Goal: Task Accomplishment & Management: Use online tool/utility

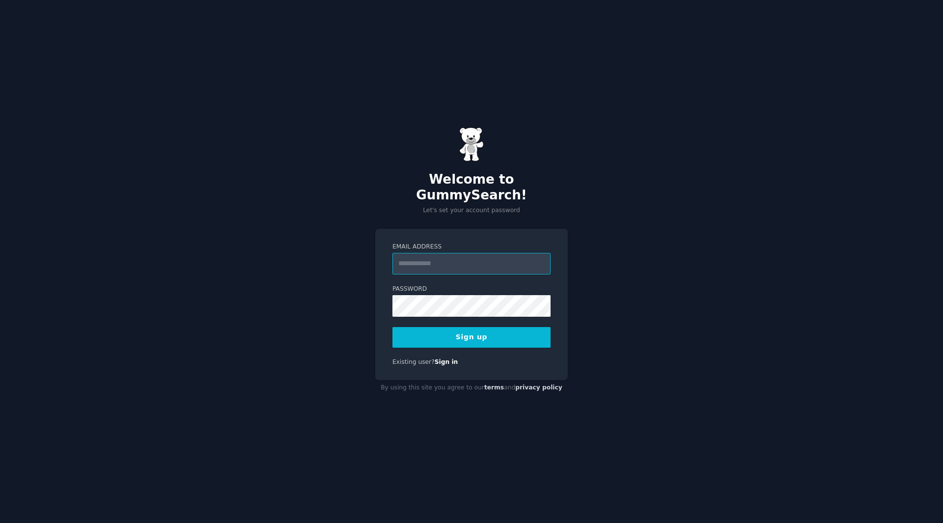
click at [432, 256] on input "Email Address" at bounding box center [471, 264] width 158 height 22
type input "**********"
click at [474, 332] on button "Sign up" at bounding box center [471, 337] width 158 height 21
click at [487, 331] on button "Sign up" at bounding box center [471, 337] width 158 height 21
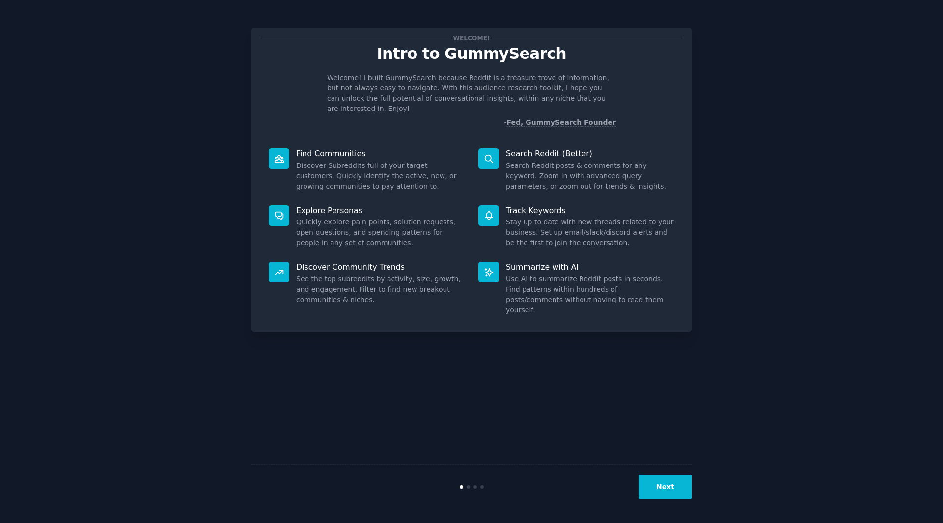
click at [666, 481] on button "Next" at bounding box center [665, 487] width 53 height 24
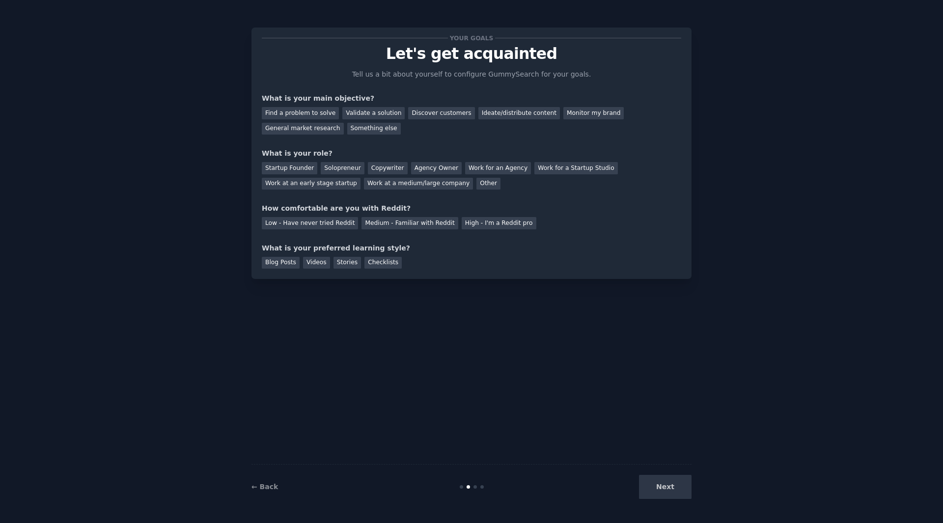
click at [669, 494] on div "Next" at bounding box center [618, 487] width 147 height 24
click at [281, 118] on div "Find a problem to solve" at bounding box center [300, 113] width 77 height 12
click at [280, 171] on div "Startup Founder" at bounding box center [289, 168] width 55 height 12
click at [319, 224] on div "Low - Have never tried Reddit" at bounding box center [310, 223] width 96 height 12
click at [288, 263] on div "Blog Posts" at bounding box center [281, 263] width 38 height 12
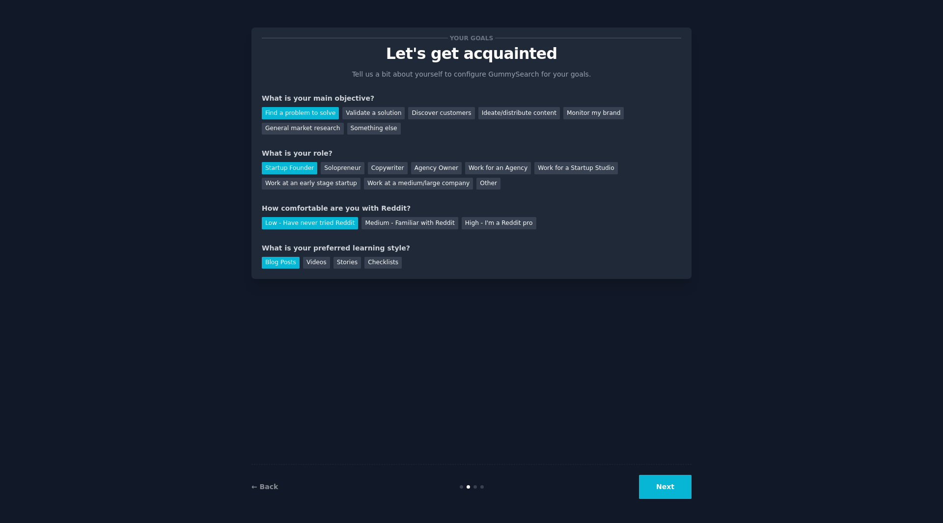
click at [684, 479] on button "Next" at bounding box center [665, 487] width 53 height 24
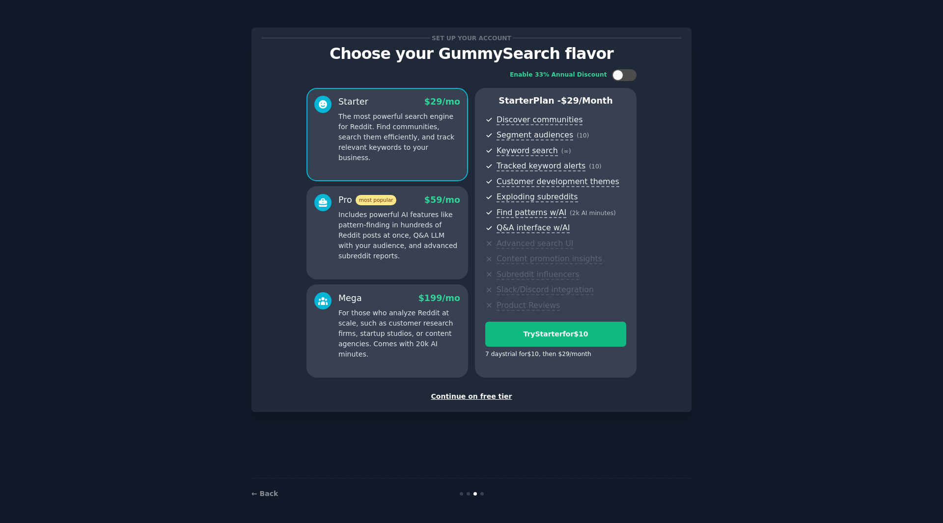
click at [492, 396] on div "Continue on free tier" at bounding box center [471, 396] width 419 height 10
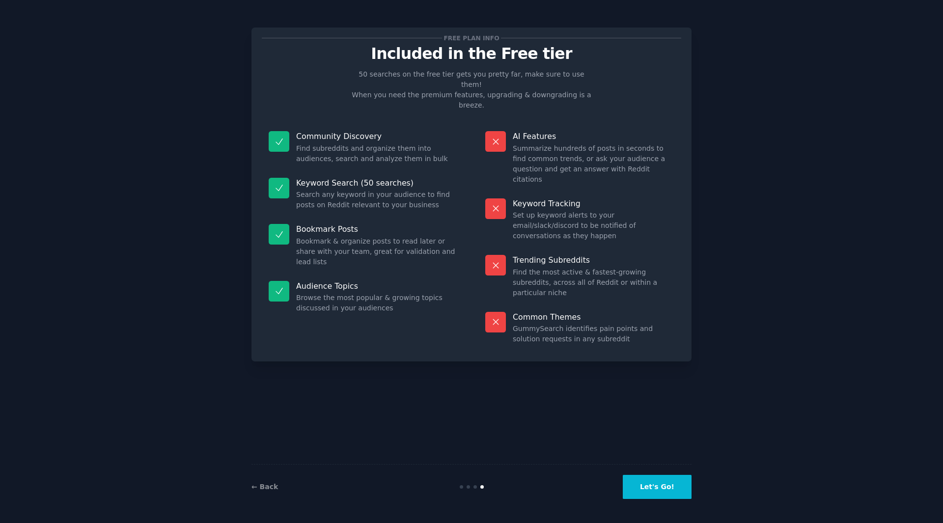
click at [660, 483] on button "Let's Go!" at bounding box center [657, 487] width 69 height 24
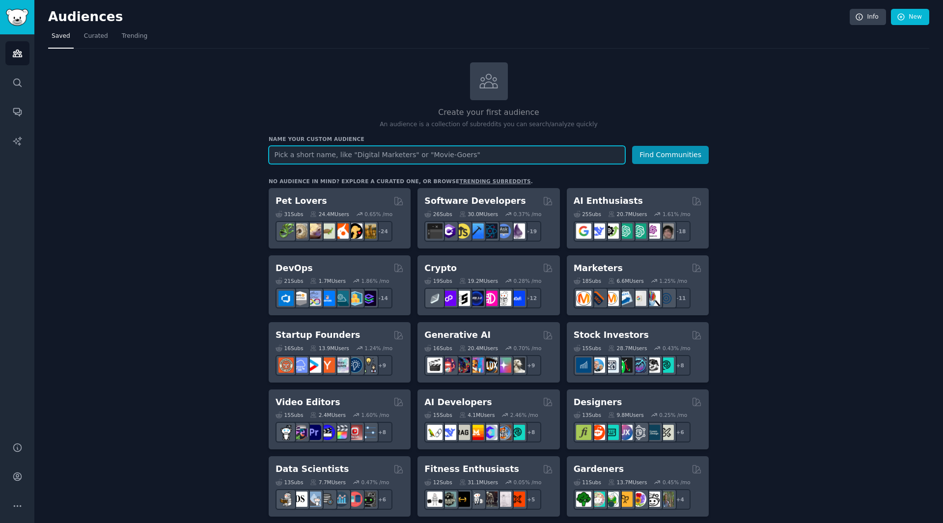
click at [349, 150] on input "text" at bounding box center [447, 155] width 357 height 18
click at [406, 161] on input "text" at bounding box center [447, 155] width 357 height 18
paste input "fight academy"
type input "fight academy"
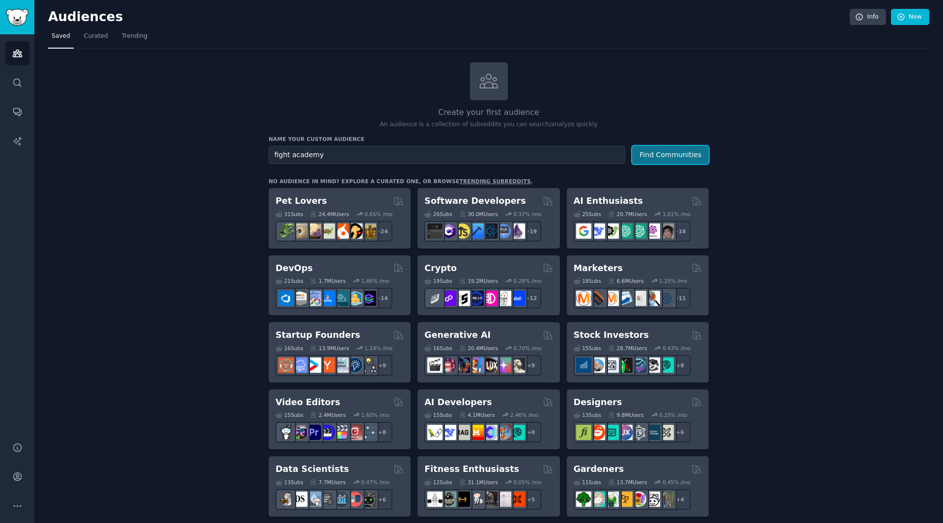
click at [650, 146] on button "Find Communities" at bounding box center [670, 155] width 77 height 18
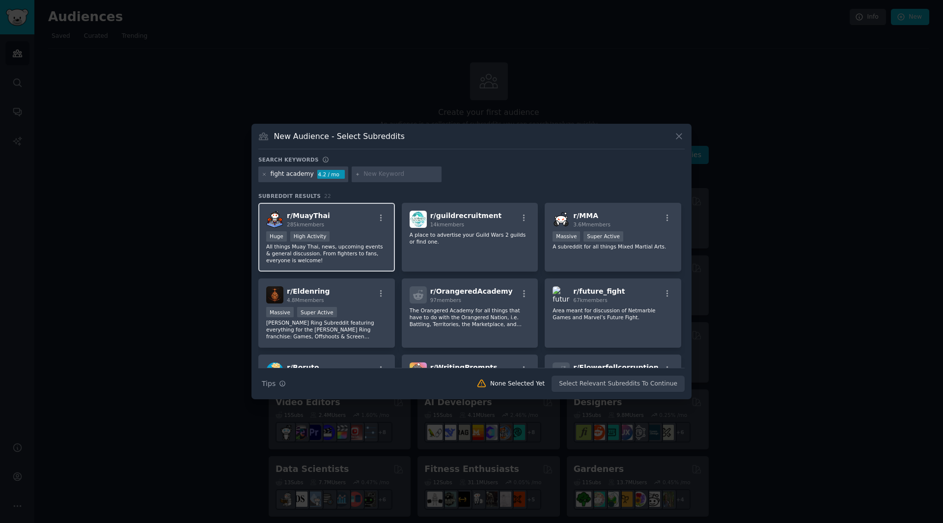
click at [360, 228] on div "r/ MuayThai 285k members Huge High Activity All things Muay Thai, news, upcomin…" at bounding box center [326, 237] width 137 height 69
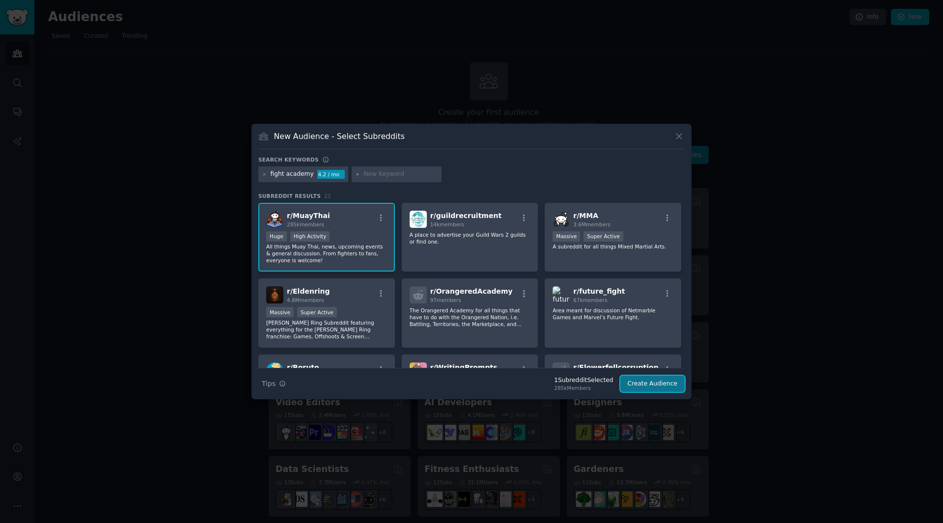
click at [659, 386] on button "Create Audience" at bounding box center [652, 384] width 65 height 17
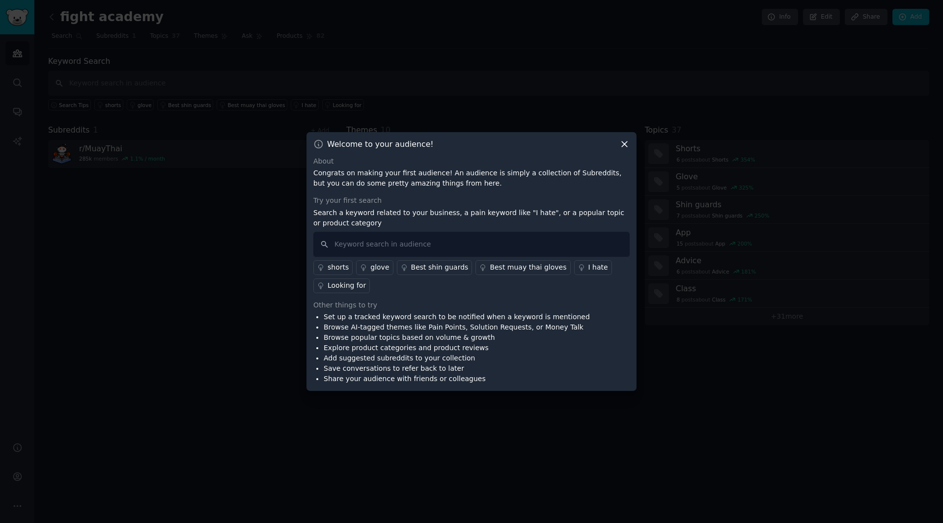
click at [625, 143] on icon at bounding box center [624, 143] width 5 height 5
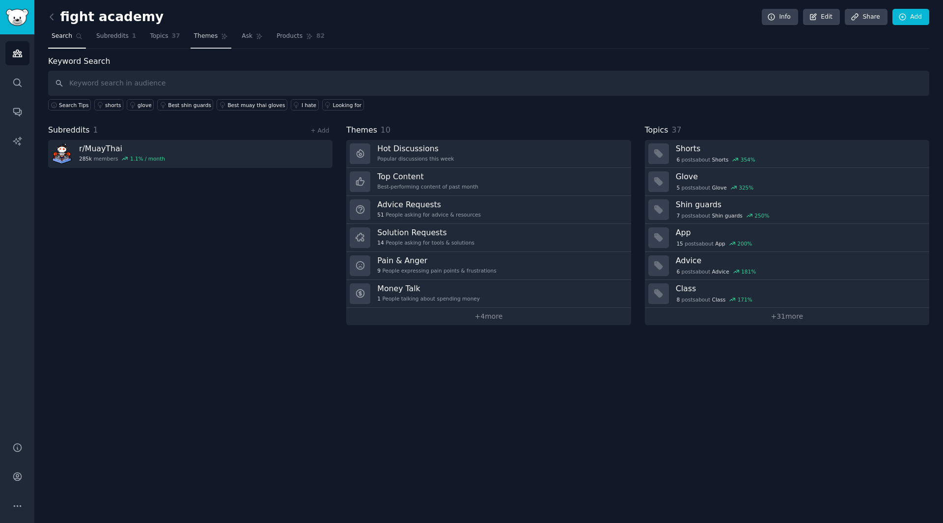
click at [200, 39] on span "Themes" at bounding box center [206, 36] width 24 height 9
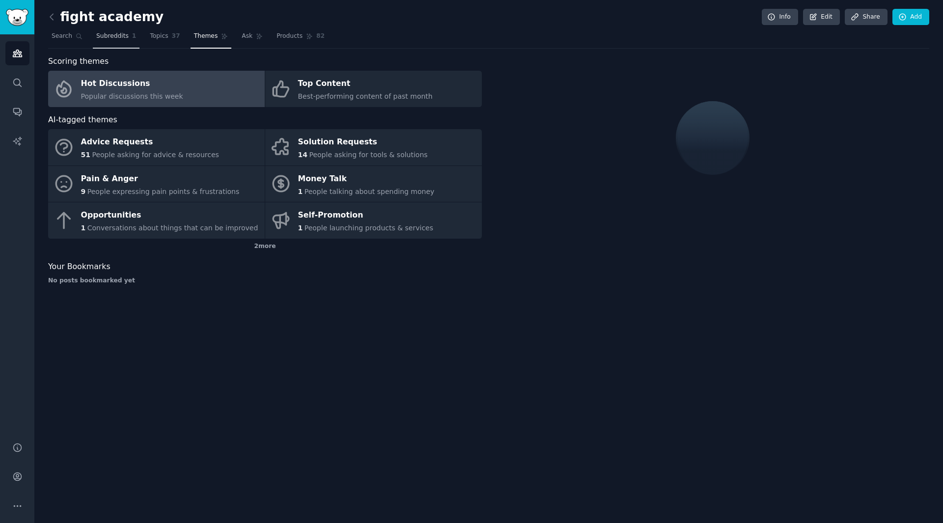
click at [107, 35] on span "Subreddits" at bounding box center [112, 36] width 32 height 9
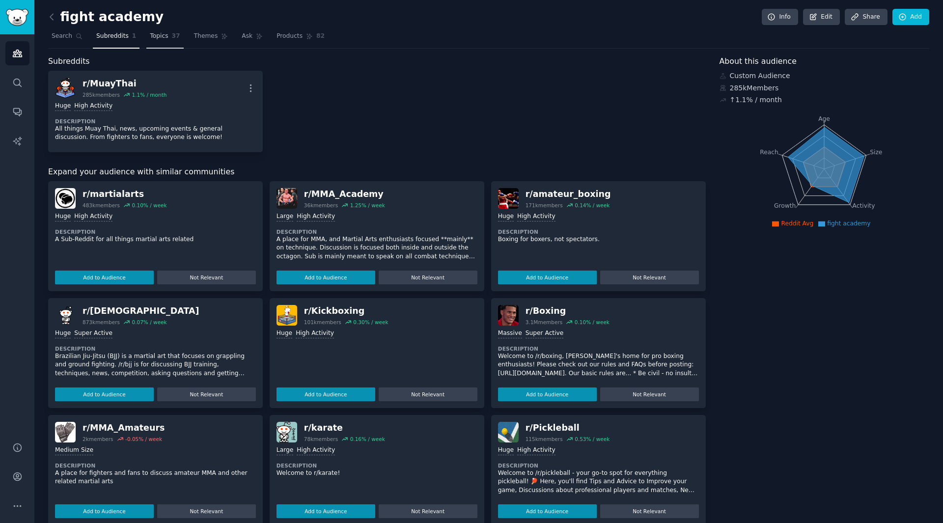
click at [153, 35] on span "Topics" at bounding box center [159, 36] width 18 height 9
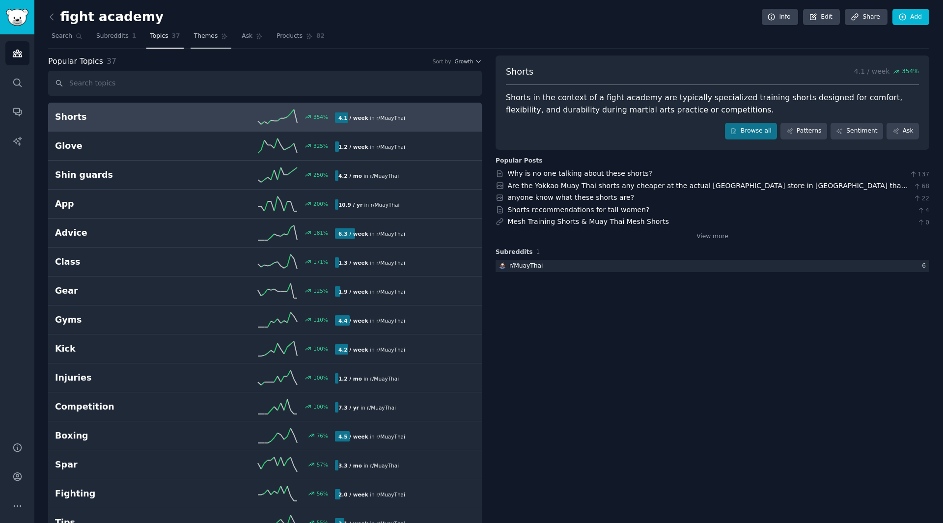
click at [204, 41] on link "Themes" at bounding box center [211, 38] width 41 height 20
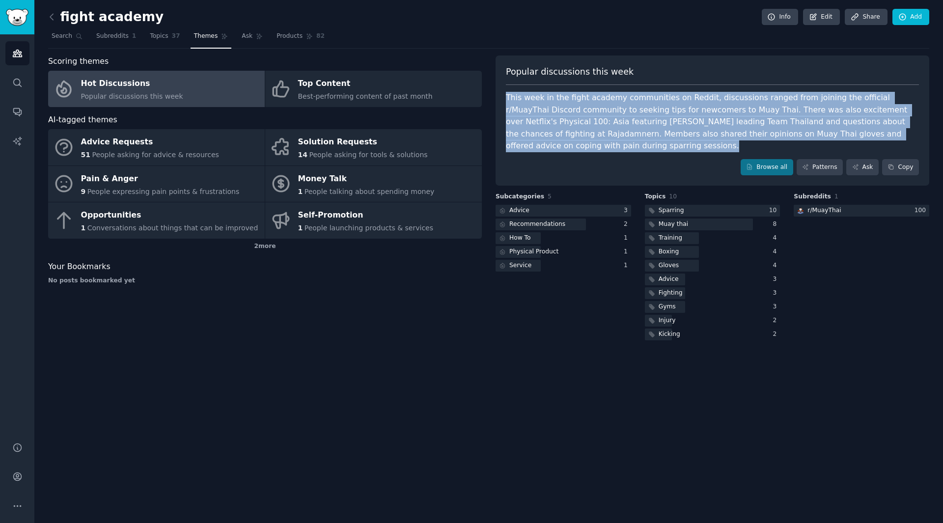
drag, startPoint x: 612, startPoint y: 156, endPoint x: 509, endPoint y: 89, distance: 122.9
click at [509, 89] on div "Popular discussions this week This week in the fight academy communities on Red…" at bounding box center [712, 120] width 434 height 131
copy div "This week in the fight academy communities on Reddit, discussions ranged from j…"
click at [812, 168] on link "Patterns" at bounding box center [819, 167] width 46 height 17
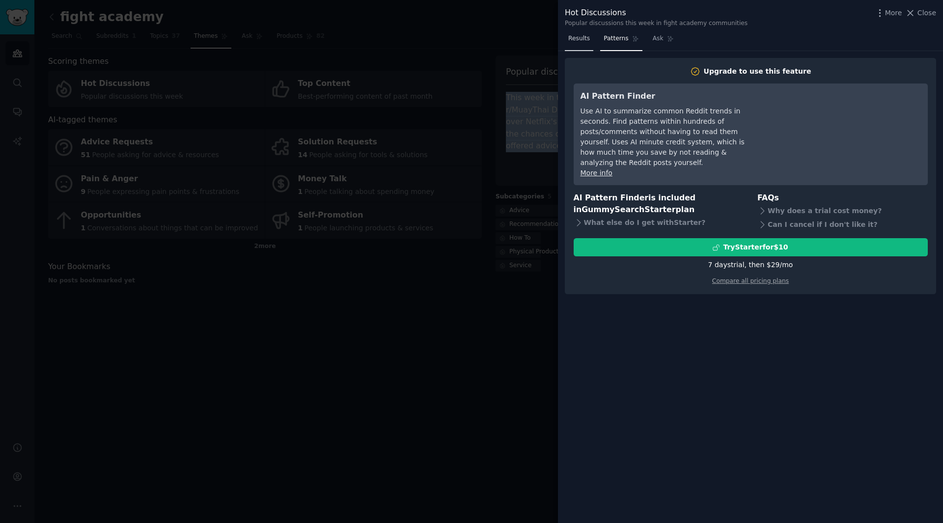
click at [574, 47] on link "Results" at bounding box center [579, 41] width 28 height 20
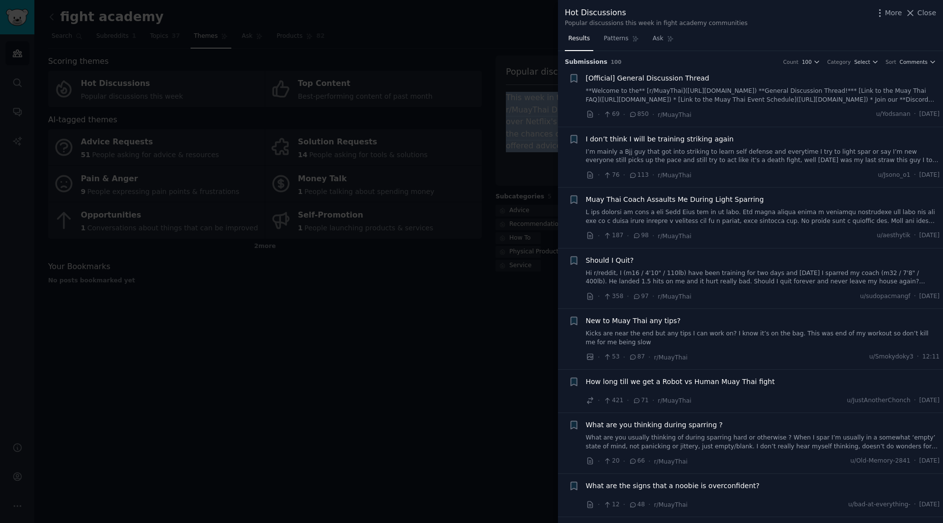
click at [574, 47] on link "Results" at bounding box center [579, 41] width 28 height 20
click at [606, 47] on link "Patterns" at bounding box center [621, 41] width 42 height 20
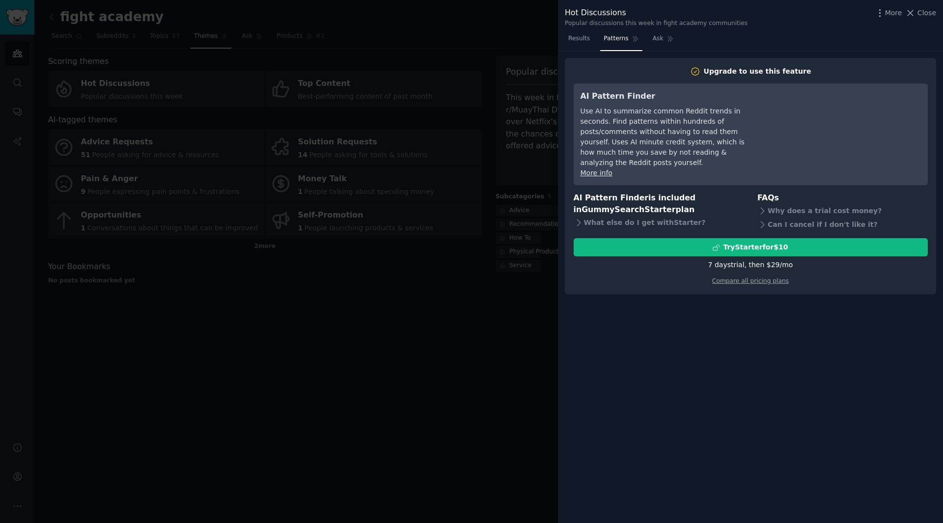
click at [438, 10] on div at bounding box center [471, 261] width 943 height 523
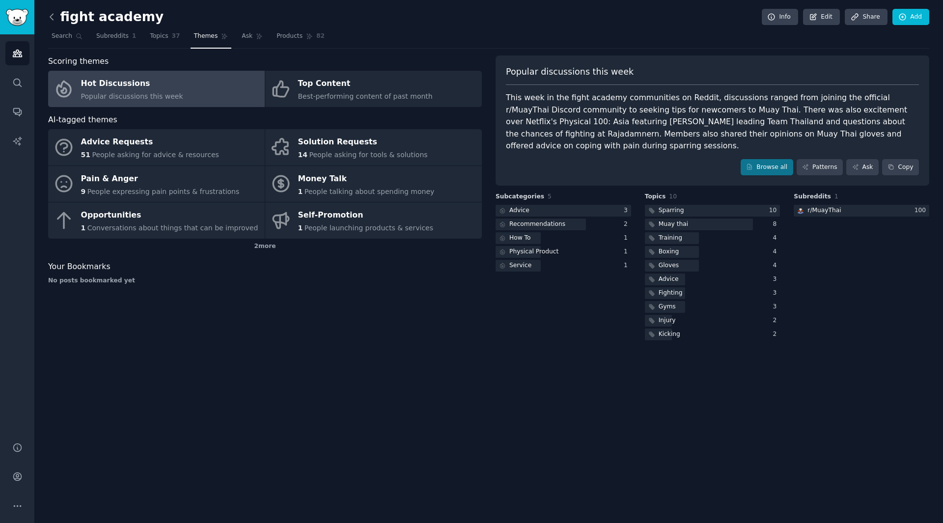
click at [55, 20] on icon at bounding box center [52, 17] width 10 height 10
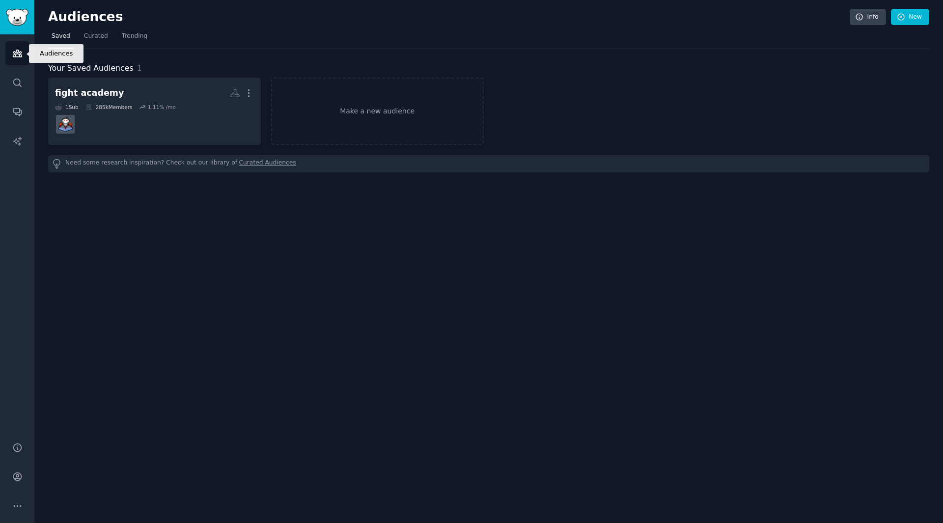
click at [27, 57] on link "Audiences" at bounding box center [17, 53] width 24 height 24
click at [26, 88] on link "Search" at bounding box center [17, 83] width 24 height 24
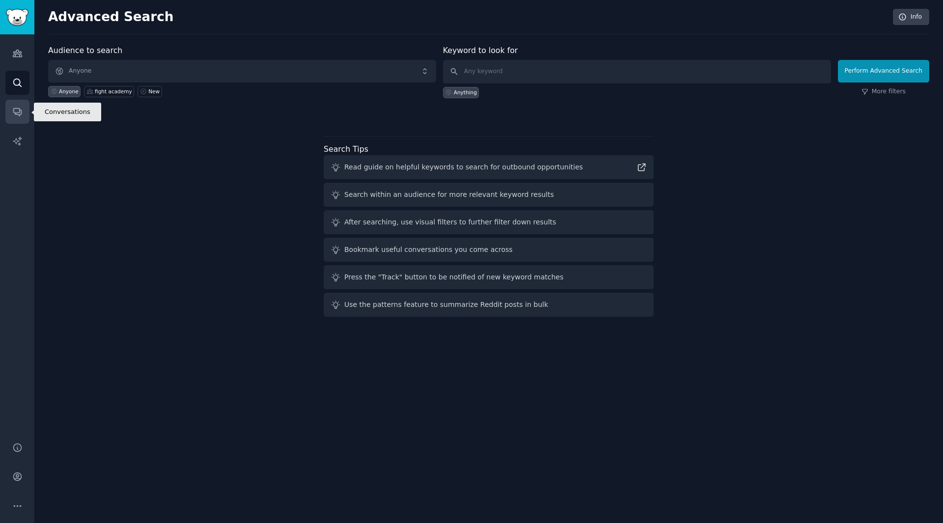
click at [16, 117] on link "Conversations" at bounding box center [17, 112] width 24 height 24
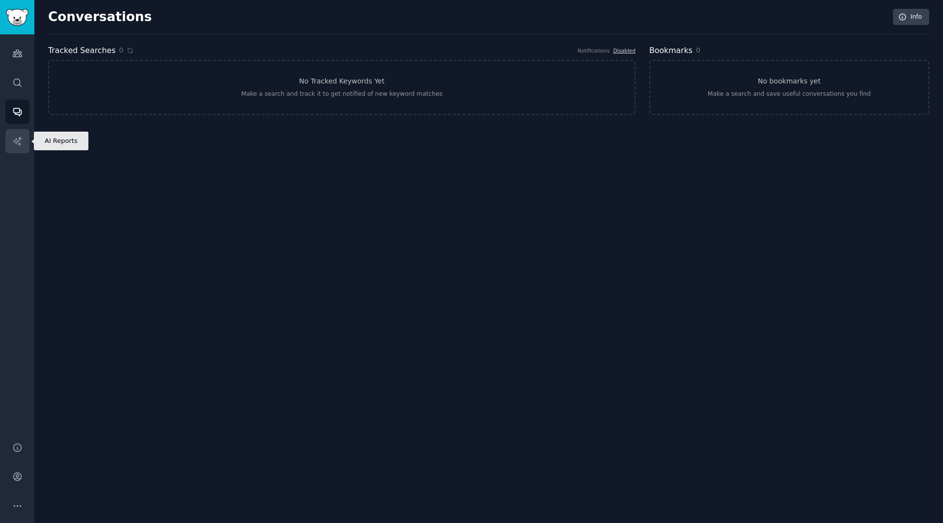
click at [16, 137] on icon "Sidebar" at bounding box center [17, 141] width 10 height 10
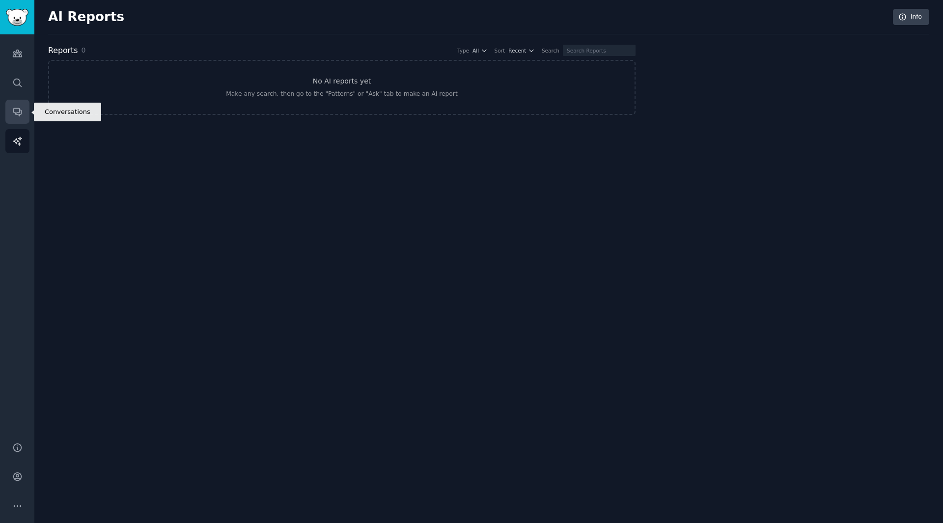
click at [19, 116] on icon "Sidebar" at bounding box center [17, 113] width 8 height 8
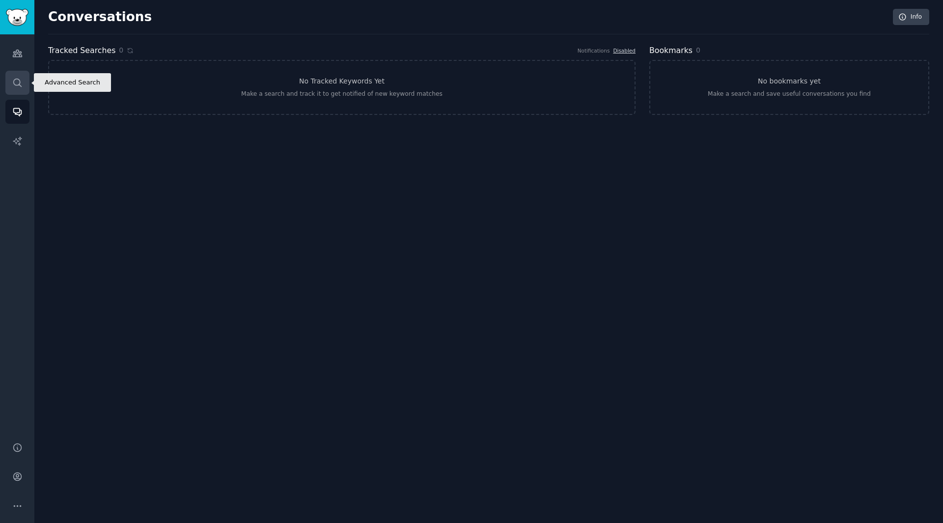
click at [20, 92] on link "Search" at bounding box center [17, 83] width 24 height 24
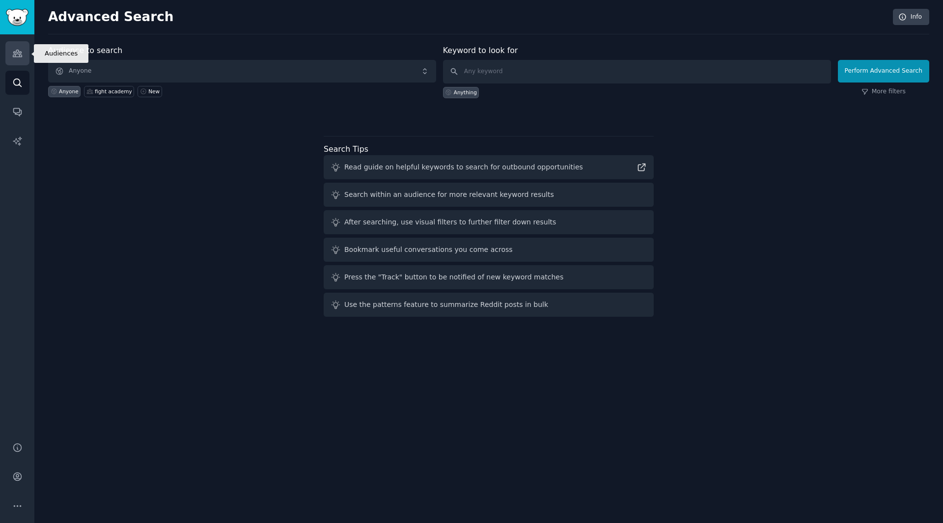
click at [18, 56] on icon "Sidebar" at bounding box center [17, 53] width 10 height 10
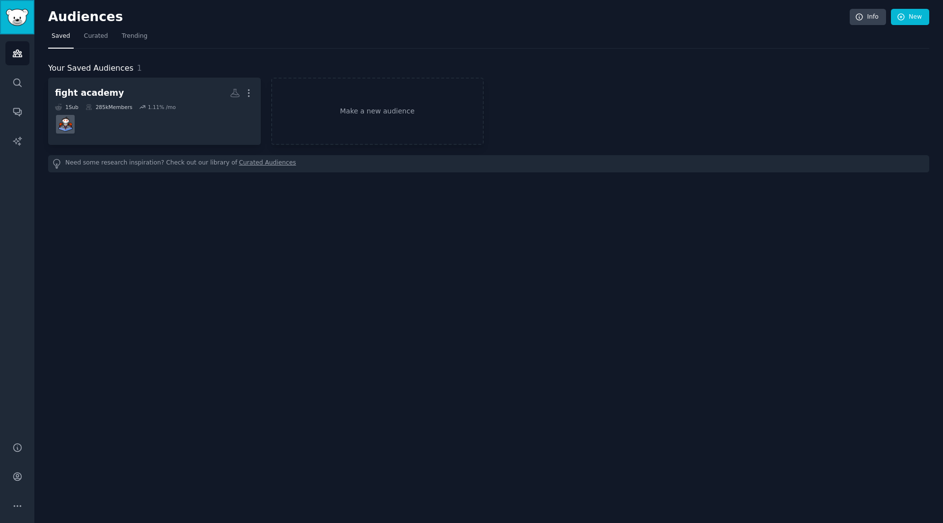
click at [10, 11] on img "Sidebar" at bounding box center [17, 17] width 23 height 17
click at [104, 46] on link "Curated" at bounding box center [96, 38] width 31 height 20
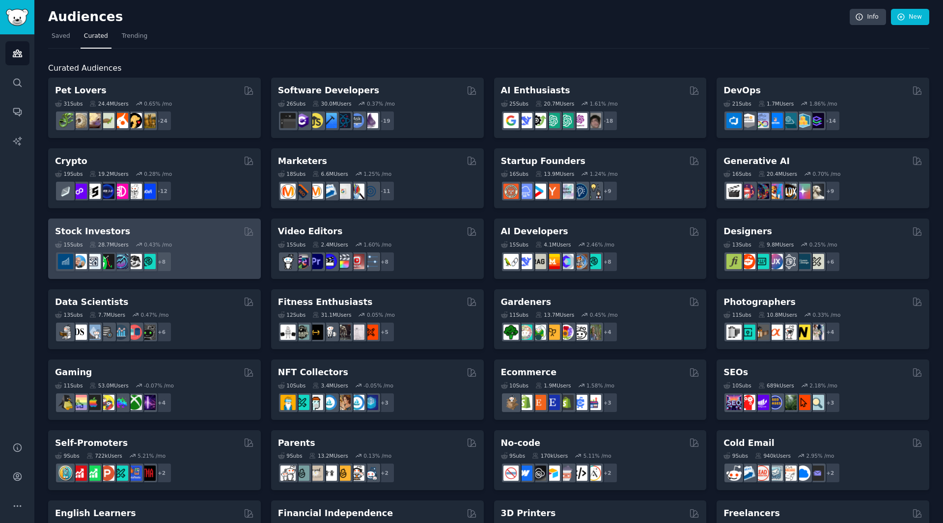
scroll to position [59, 0]
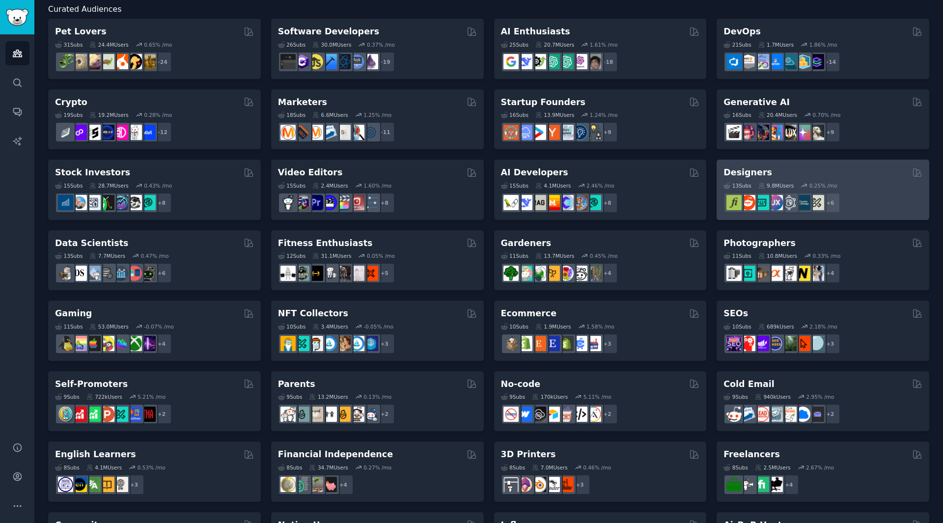
click at [780, 174] on div "Designers" at bounding box center [822, 172] width 199 height 12
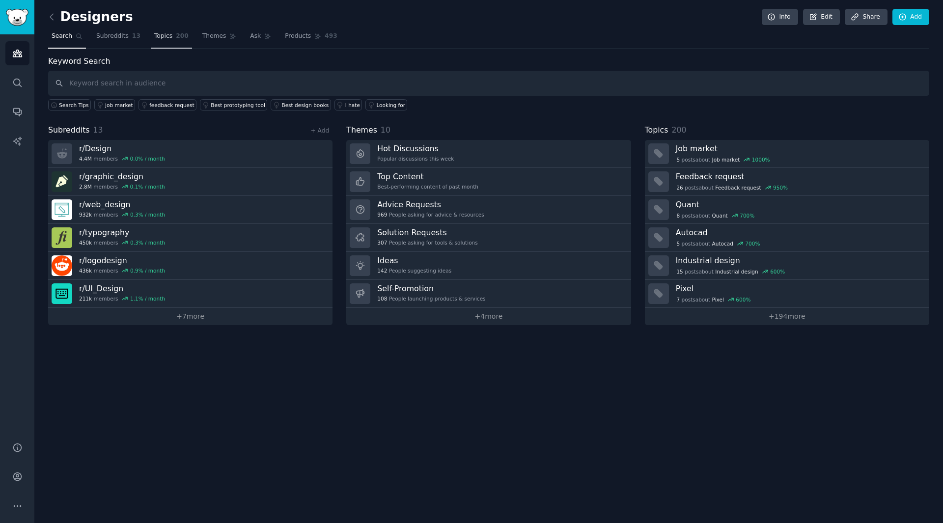
click at [170, 43] on link "Topics 200" at bounding box center [171, 38] width 41 height 20
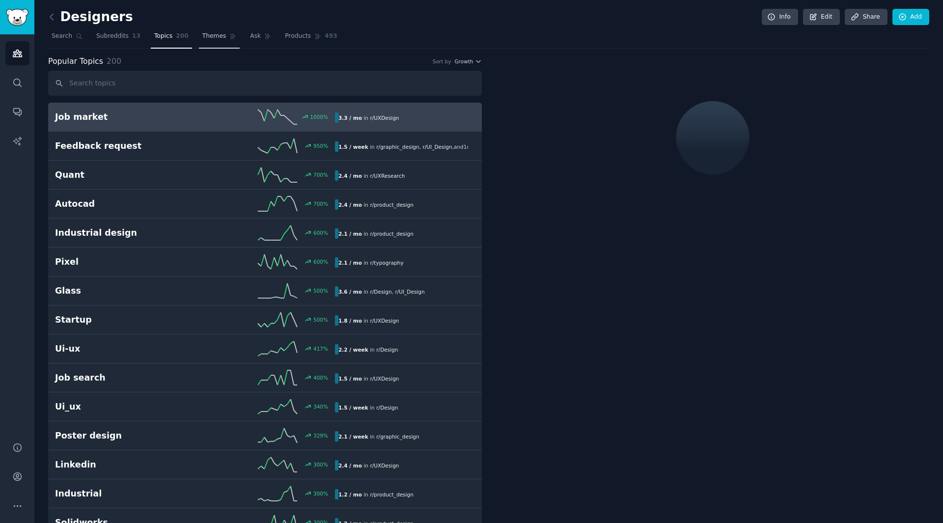
click at [218, 41] on link "Themes" at bounding box center [219, 38] width 41 height 20
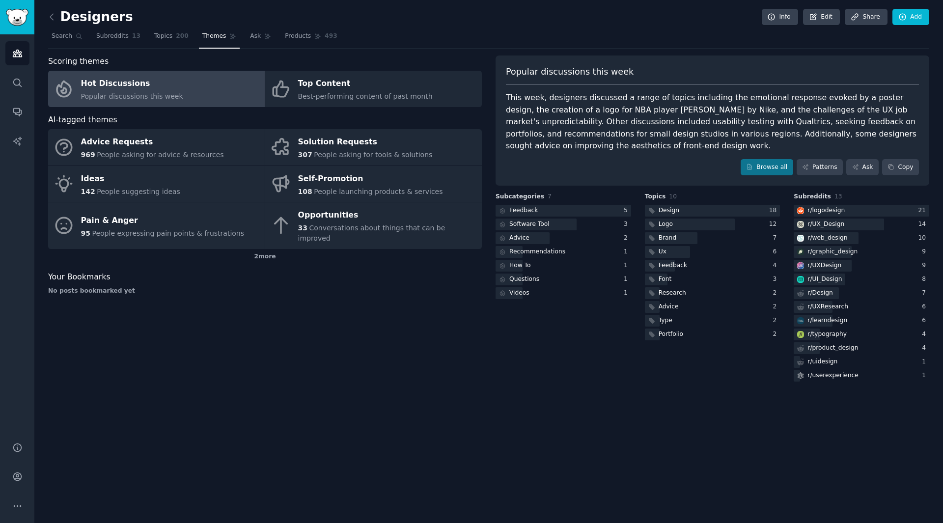
drag, startPoint x: 700, startPoint y: 142, endPoint x: 507, endPoint y: 97, distance: 198.1
click at [507, 97] on div "This week, designers discussed a range of topics including the emotional respon…" at bounding box center [712, 122] width 413 height 60
copy div "This week, designers discussed a range of topics including the emotional respon…"
click at [824, 159] on link "Patterns" at bounding box center [819, 167] width 46 height 17
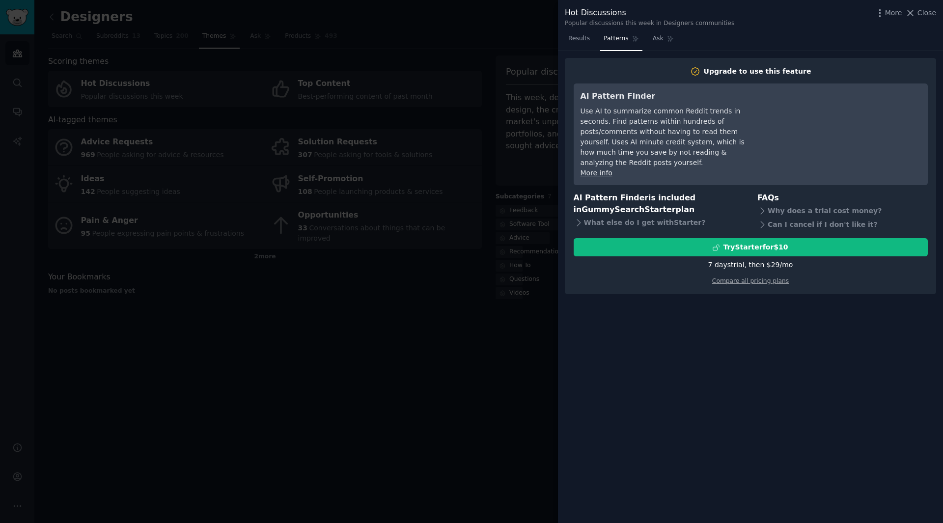
click at [532, 39] on div at bounding box center [471, 261] width 943 height 523
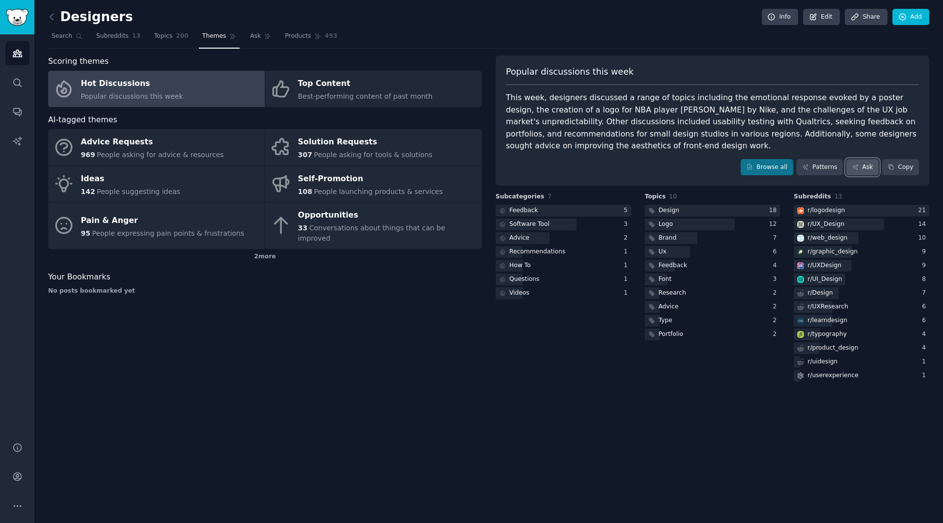
click at [860, 167] on link "Ask" at bounding box center [862, 167] width 32 height 17
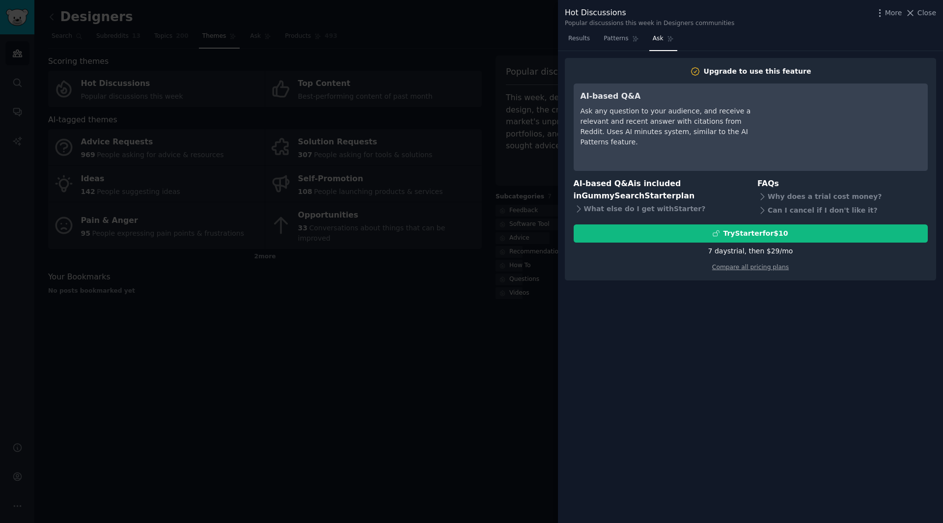
click at [513, 34] on div at bounding box center [471, 261] width 943 height 523
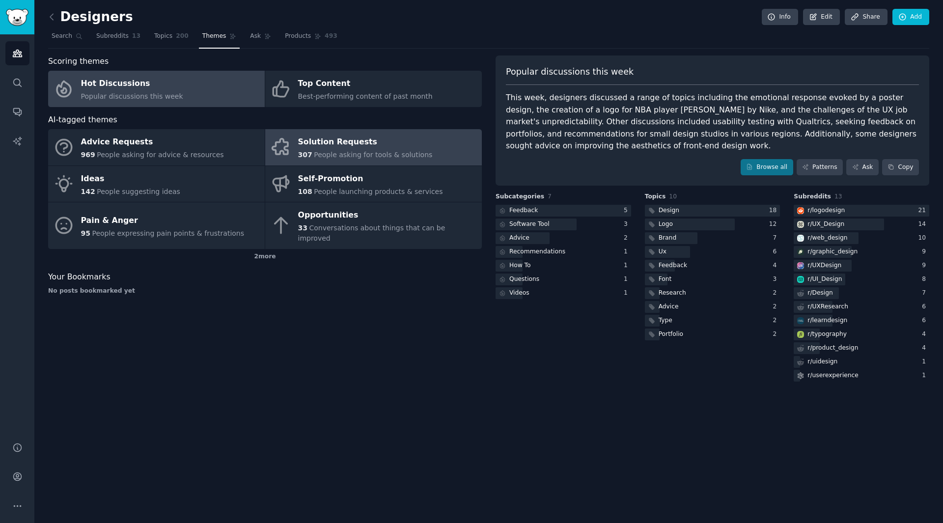
click at [370, 139] on div "Solution Requests" at bounding box center [365, 143] width 135 height 16
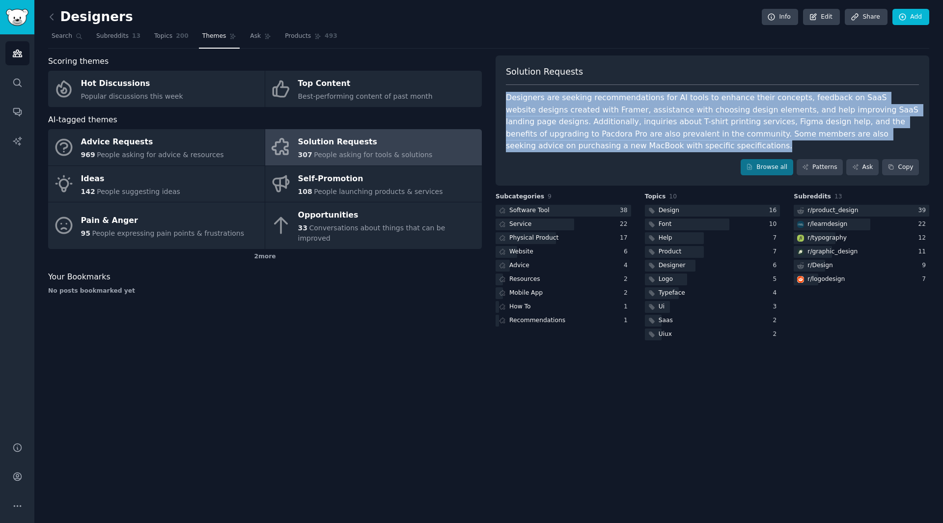
drag, startPoint x: 685, startPoint y: 144, endPoint x: 503, endPoint y: 101, distance: 186.3
click at [503, 101] on div "Solution Requests Designers are seeking recommendations for AI tools to enhance…" at bounding box center [712, 120] width 434 height 131
copy div "Designers are seeking recommendations for AI tools to enhance their concepts, f…"
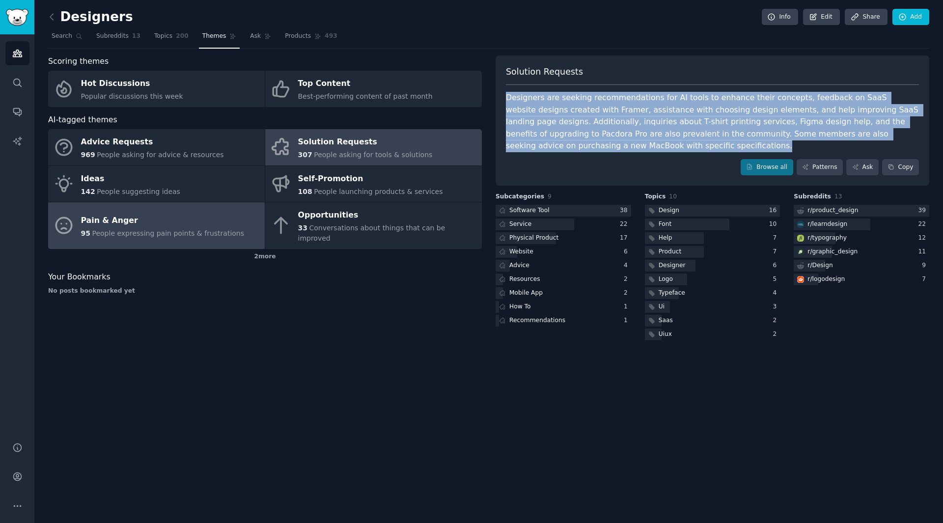
click at [200, 215] on div "Pain & Anger" at bounding box center [163, 221] width 164 height 16
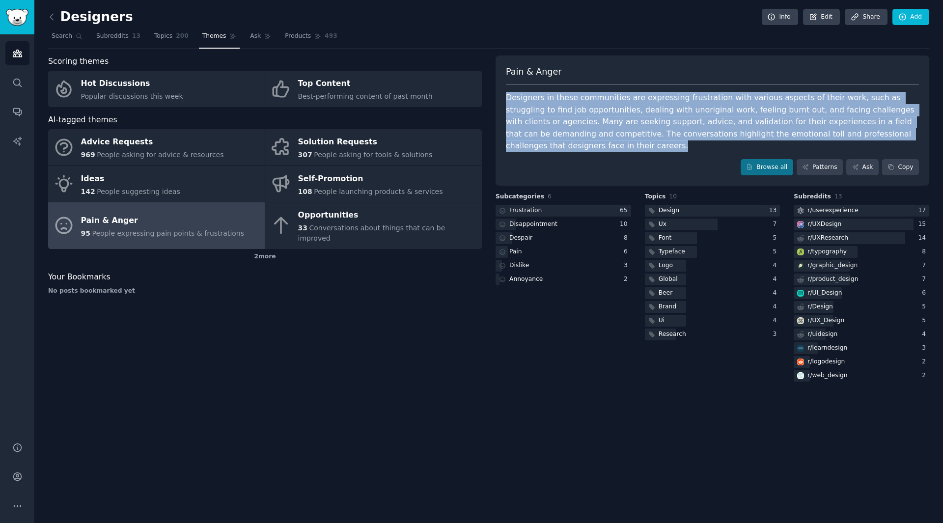
drag, startPoint x: 635, startPoint y: 146, endPoint x: 502, endPoint y: 99, distance: 141.2
click at [502, 99] on div "Pain & Anger Designers in these communities are expressing frustration with var…" at bounding box center [712, 120] width 434 height 131
copy div "Designers in these communities are expressing frustration with various aspects …"
click at [50, 12] on icon at bounding box center [52, 17] width 10 height 10
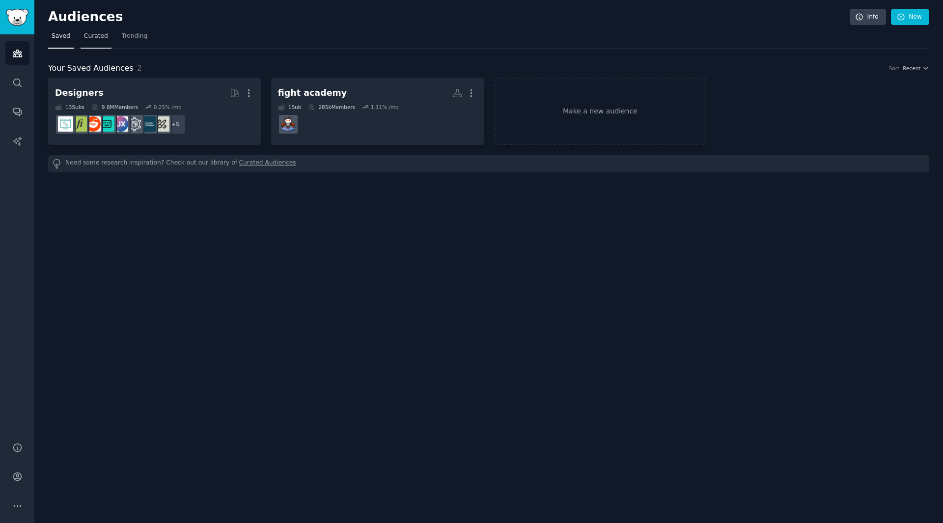
click at [103, 42] on link "Curated" at bounding box center [96, 38] width 31 height 20
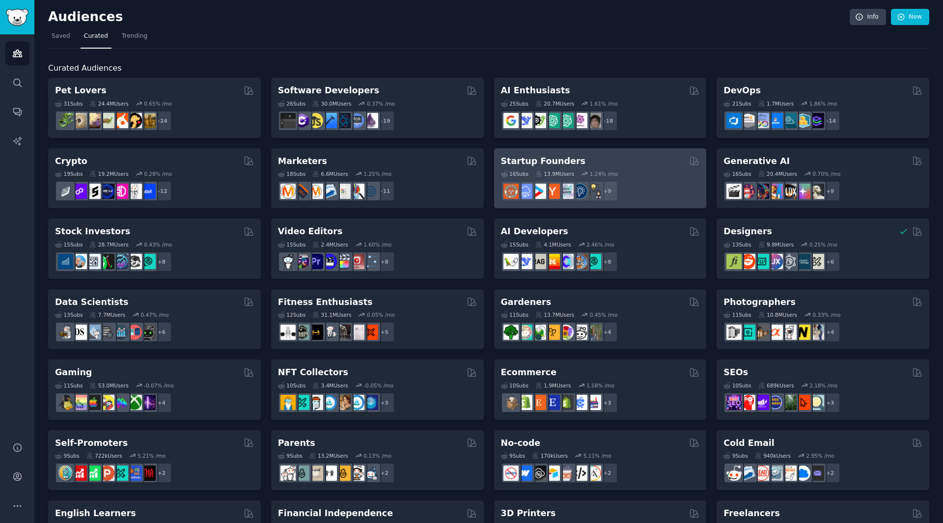
click at [670, 163] on div "Startup Founders" at bounding box center [600, 161] width 199 height 12
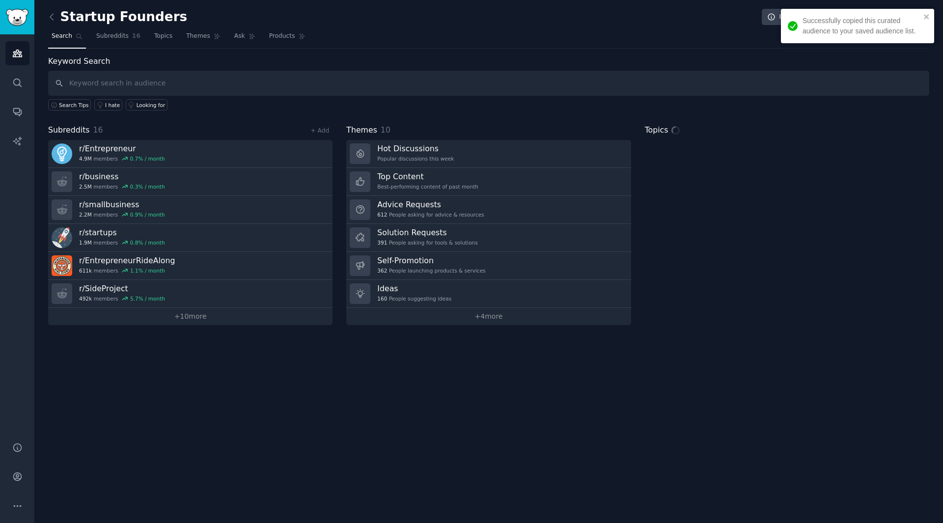
click at [931, 14] on div "Successfully copied this curated audience to your saved audience list." at bounding box center [857, 26] width 153 height 34
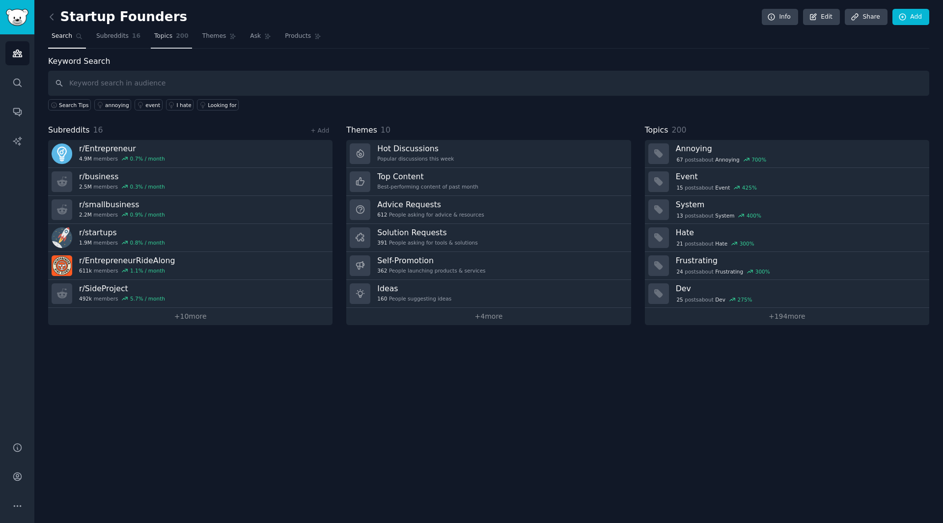
click at [163, 40] on span "Topics" at bounding box center [163, 36] width 18 height 9
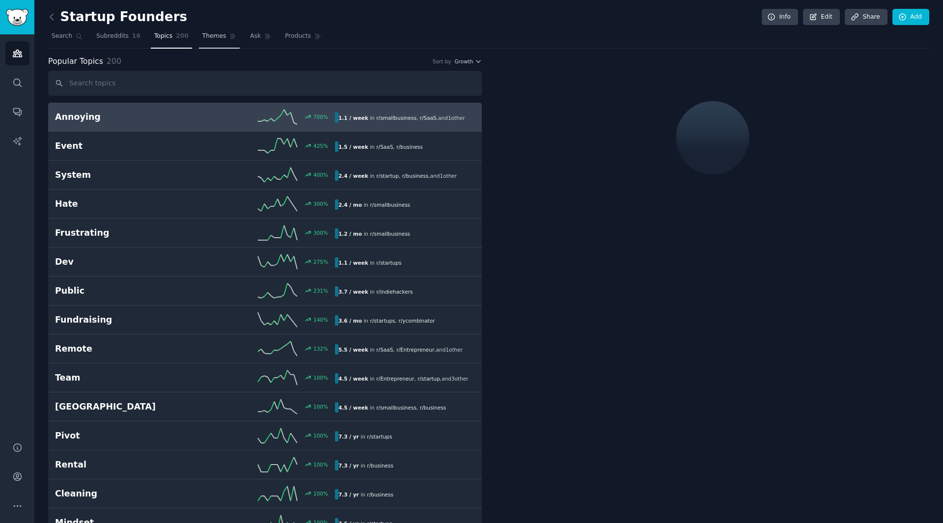
click at [206, 44] on link "Themes" at bounding box center [219, 38] width 41 height 20
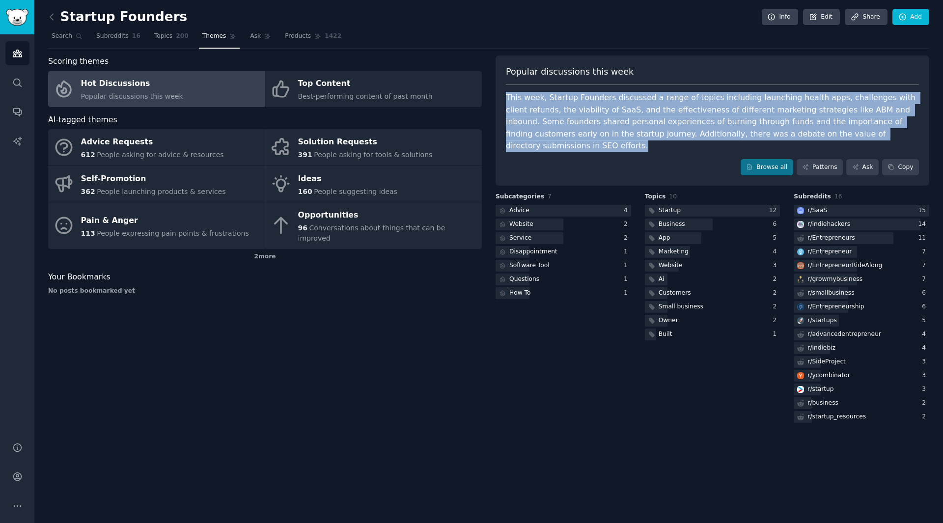
drag, startPoint x: 542, startPoint y: 145, endPoint x: 502, endPoint y: 99, distance: 60.6
click at [502, 99] on div "Popular discussions this week This week, Startup Founders discussed a range of …" at bounding box center [712, 120] width 434 height 131
copy div "This week, Startup Founders discussed a range of topics including launching hea…"
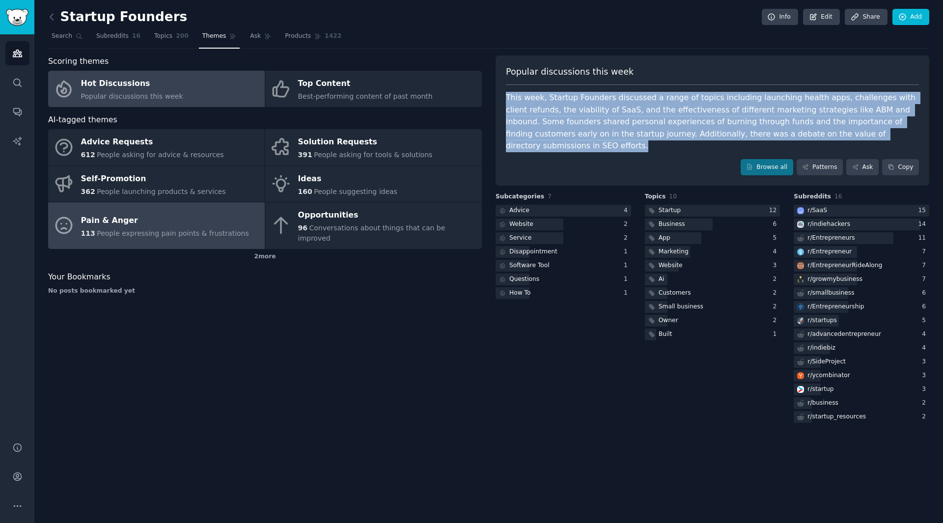
click at [221, 218] on div "Pain & Anger" at bounding box center [165, 221] width 168 height 16
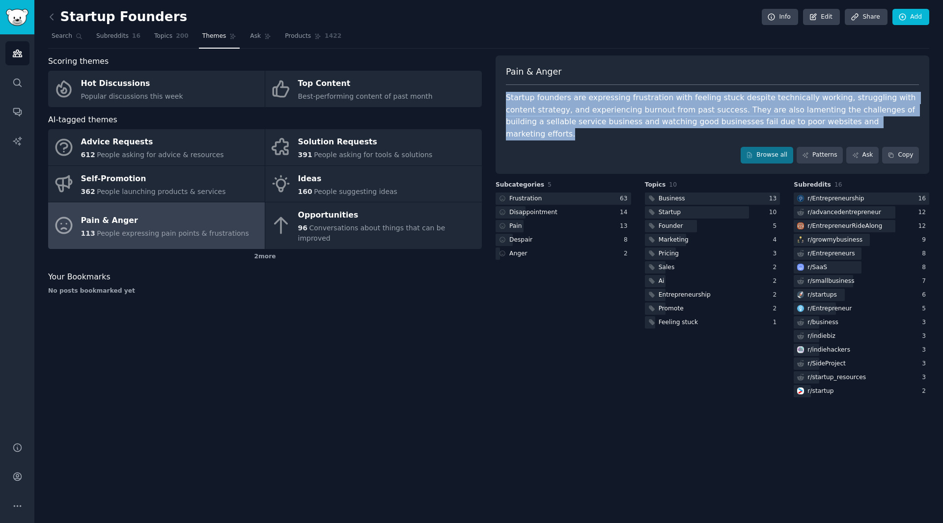
drag, startPoint x: 518, startPoint y: 117, endPoint x: 501, endPoint y: 102, distance: 22.9
click at [501, 102] on div "Pain & Anger Startup founders are expressing frustration with feeling stuck des…" at bounding box center [712, 114] width 434 height 118
copy div "Startup founders are expressing frustration with feeling stuck despite technica…"
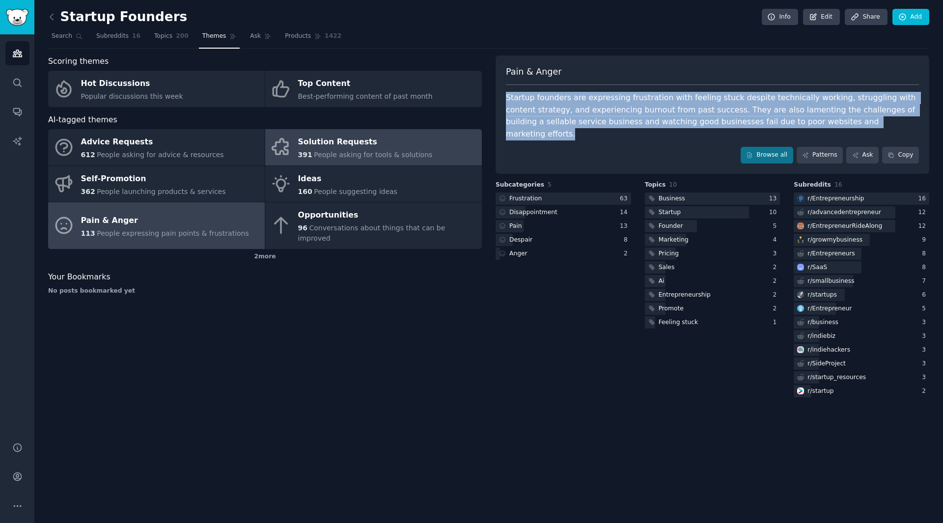
click at [403, 156] on span "People asking for tools & solutions" at bounding box center [373, 155] width 118 height 8
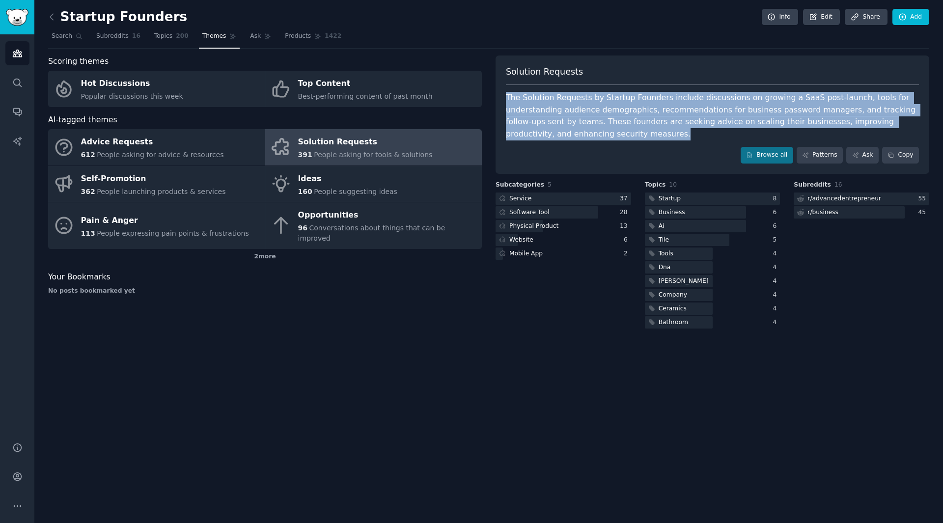
drag, startPoint x: 686, startPoint y: 135, endPoint x: 493, endPoint y: 93, distance: 198.5
click at [493, 93] on div "Scoring themes Hot Discussions Popular discussions this week Top Content Best-p…" at bounding box center [488, 192] width 881 height 275
copy div "The Solution Requests by Startup Founders include discussions on growing a SaaS…"
click at [55, 22] on link at bounding box center [54, 17] width 12 height 16
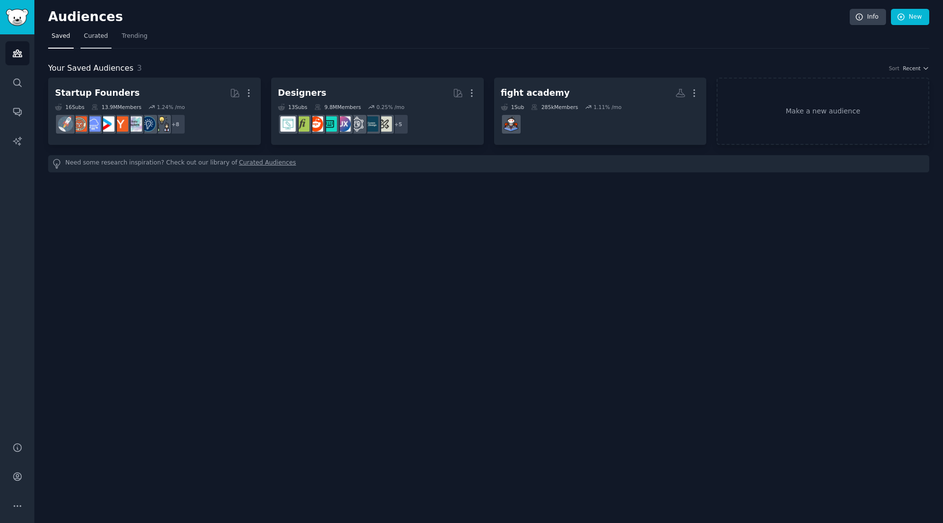
click at [104, 39] on span "Curated" at bounding box center [96, 36] width 24 height 9
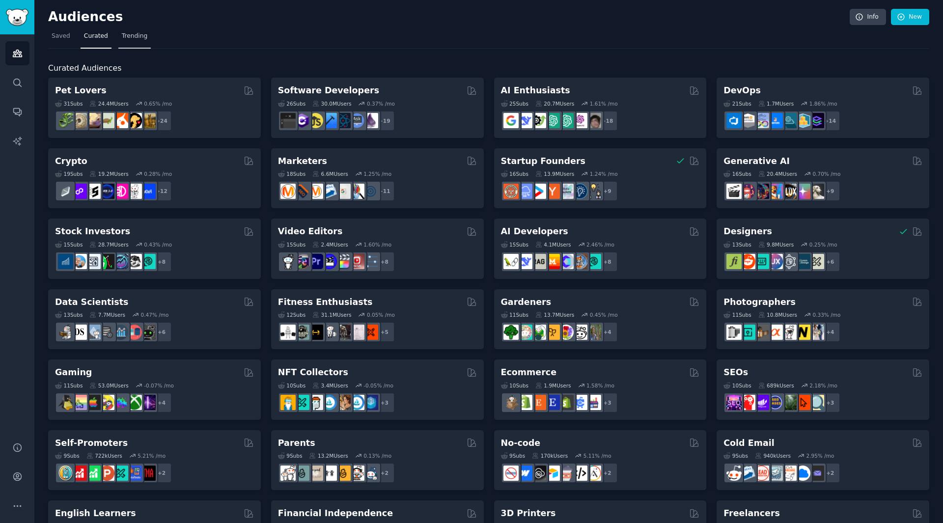
click at [141, 46] on link "Trending" at bounding box center [134, 38] width 32 height 20
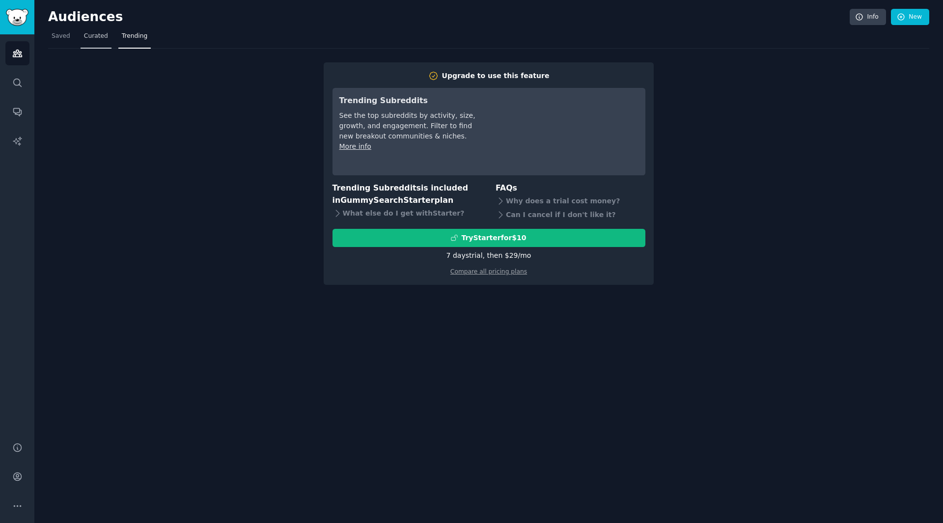
click at [98, 39] on span "Curated" at bounding box center [96, 36] width 24 height 9
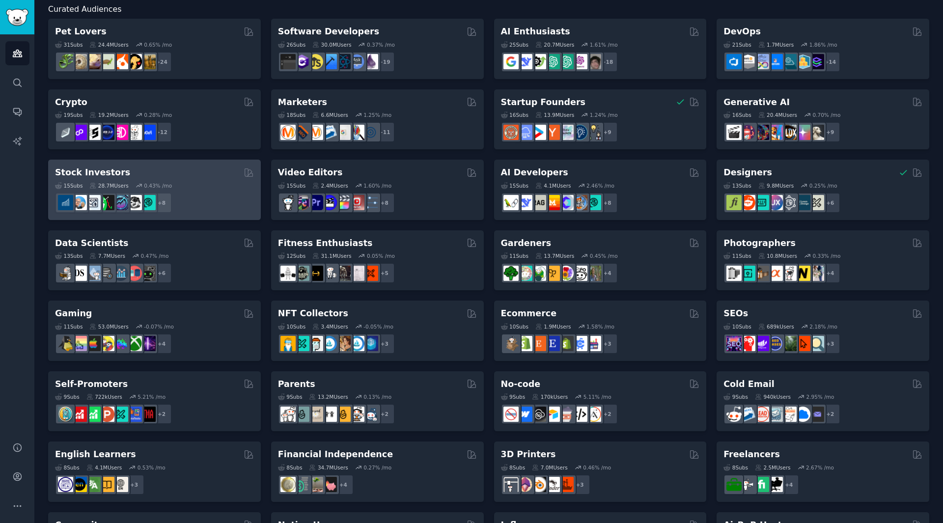
scroll to position [118, 0]
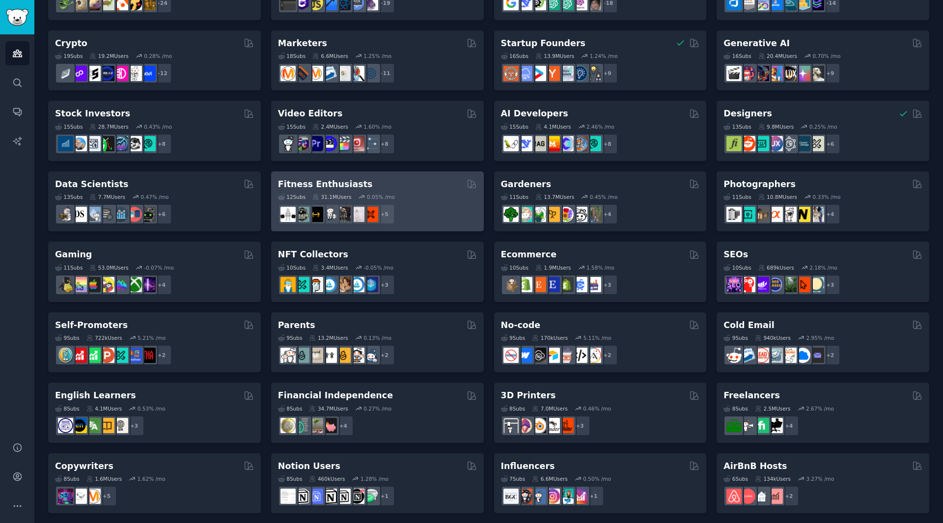
click at [411, 186] on div "Fitness Enthusiasts" at bounding box center [377, 184] width 199 height 12
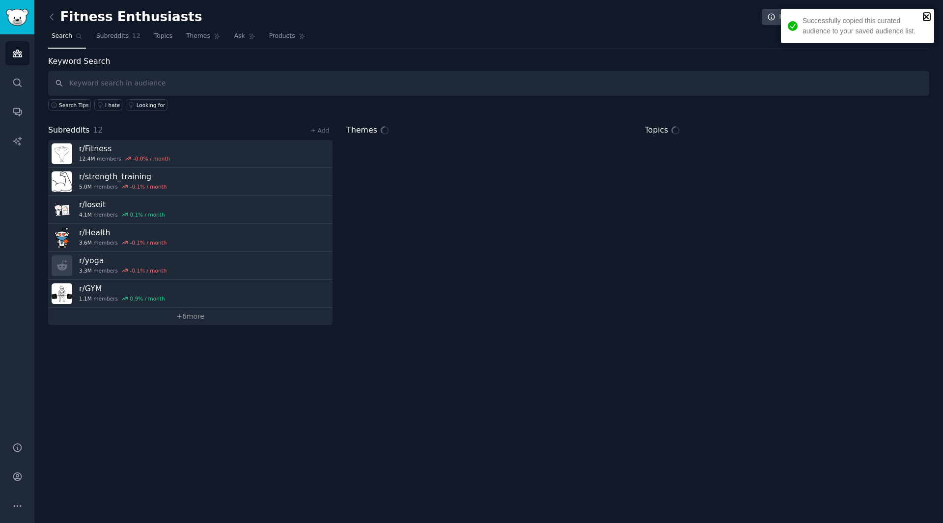
click at [926, 15] on icon "close" at bounding box center [926, 17] width 7 height 8
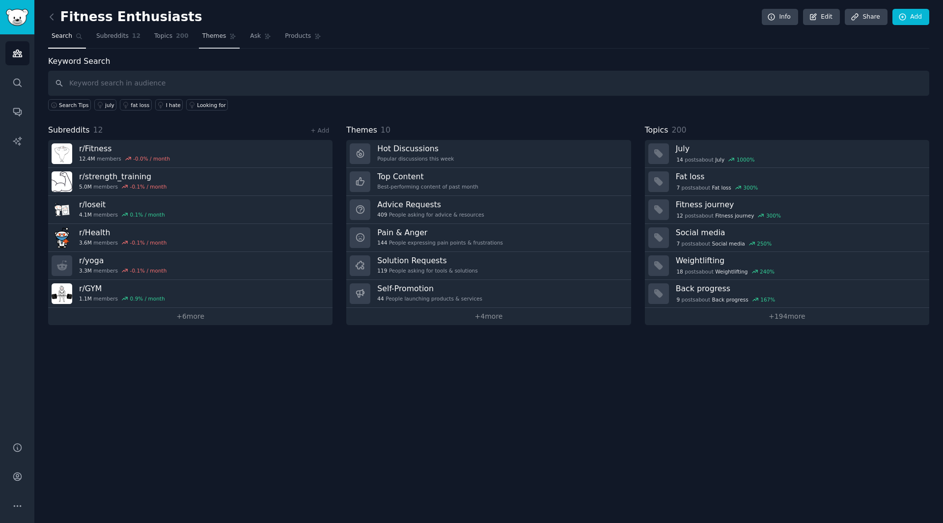
click at [217, 38] on span "Themes" at bounding box center [214, 36] width 24 height 9
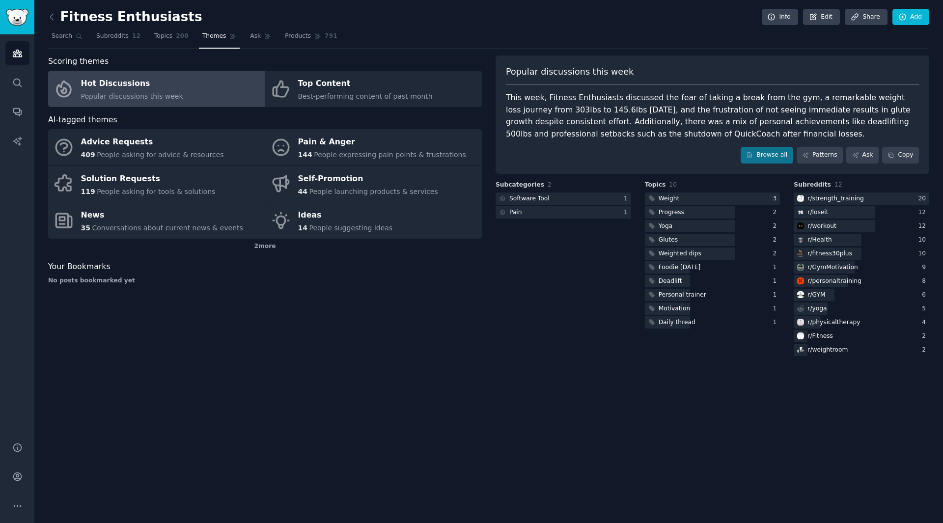
drag, startPoint x: 809, startPoint y: 137, endPoint x: 499, endPoint y: 99, distance: 312.2
click at [499, 99] on div "Popular discussions this week This week, Fitness Enthusiasts discussed the fear…" at bounding box center [712, 114] width 434 height 118
copy div "This week, Fitness Enthusiasts discussed the fear of taking a break from the gy…"
